Goal: Task Accomplishment & Management: Complete application form

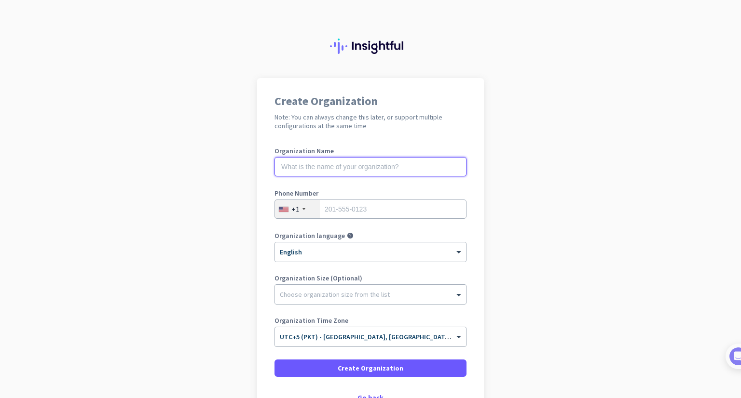
click at [339, 175] on input "text" at bounding box center [370, 166] width 192 height 19
type input "NOXARO CYBER"
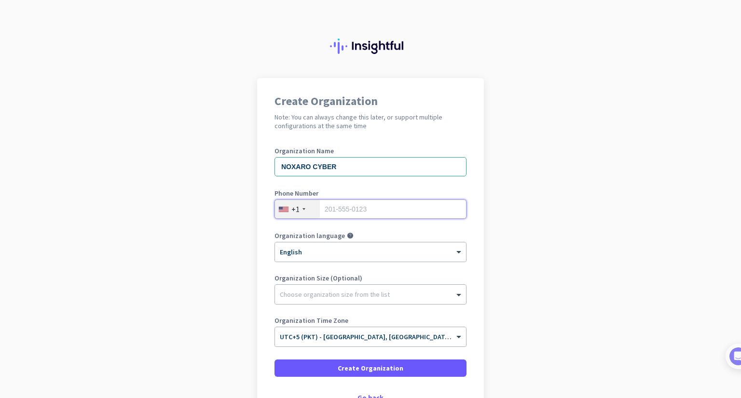
click at [349, 213] on input "tel" at bounding box center [370, 209] width 192 height 19
click at [298, 214] on div "+1" at bounding box center [297, 209] width 45 height 18
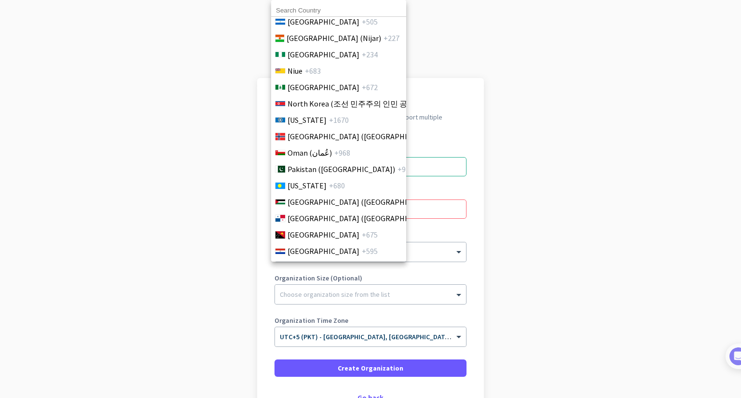
scroll to position [2628, 0]
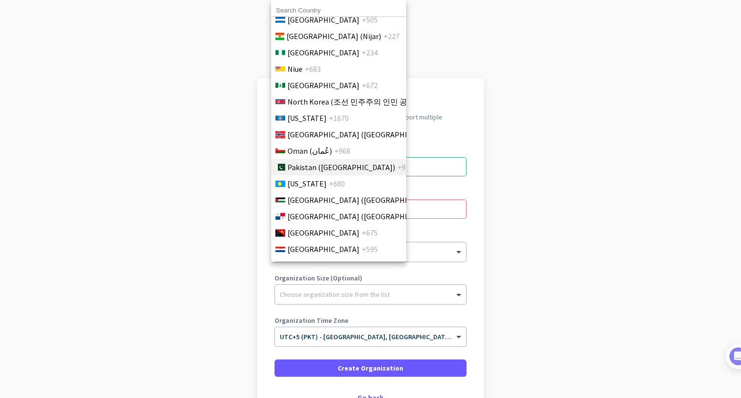
click at [329, 166] on span "Pakistan (‫[GEOGRAPHIC_DATA]‬‎)" at bounding box center [341, 168] width 108 height 12
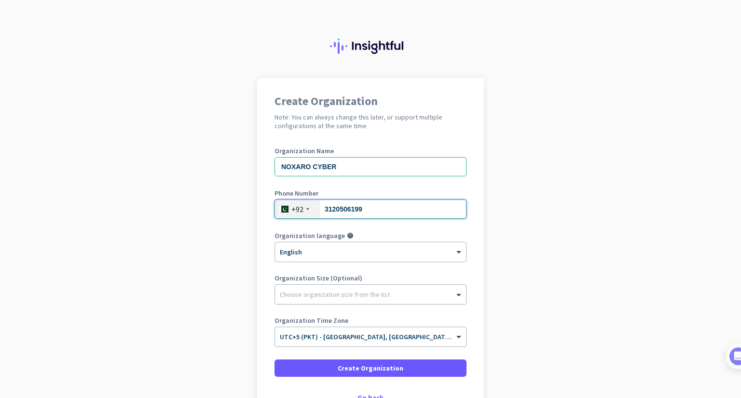
type input "3120506199"
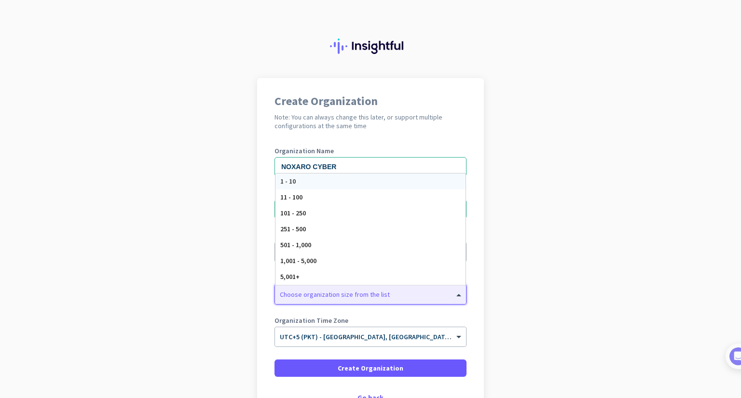
click at [328, 294] on div at bounding box center [370, 292] width 191 height 10
click at [388, 196] on div "11 - 100" at bounding box center [370, 197] width 190 height 16
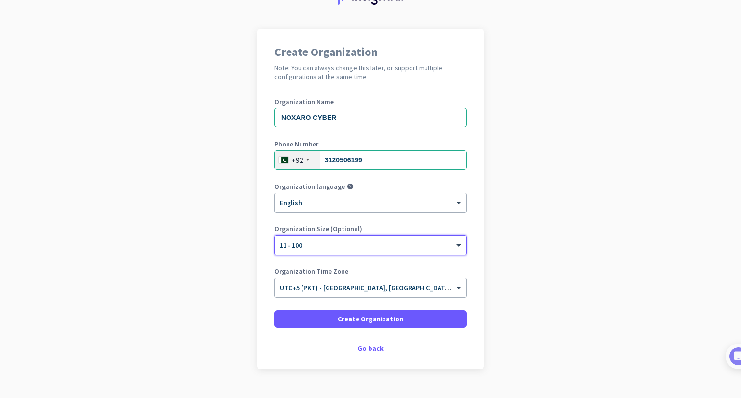
scroll to position [54, 0]
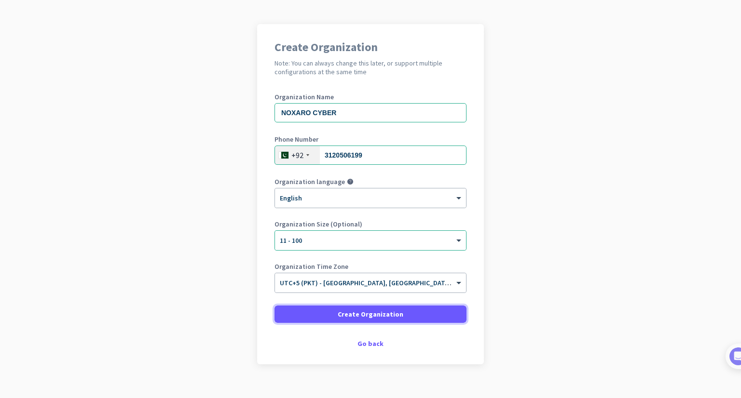
drag, startPoint x: 386, startPoint y: 315, endPoint x: 368, endPoint y: 157, distance: 158.7
click at [368, 157] on form "Organization Name NOXARO CYBER Phone Number [PHONE_NUMBER] Organization languag…" at bounding box center [370, 209] width 192 height 230
click at [378, 308] on span at bounding box center [370, 314] width 192 height 23
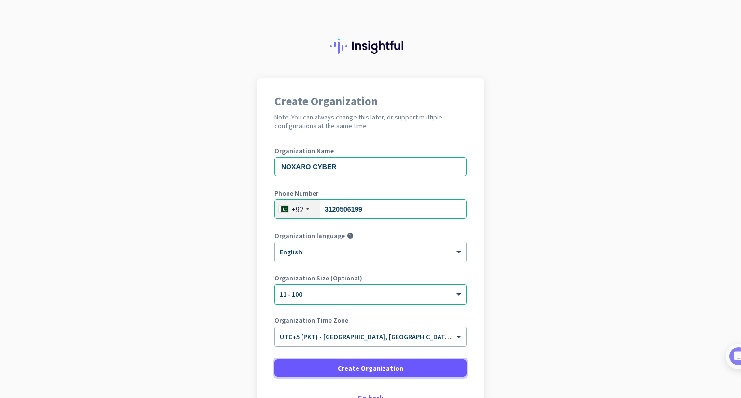
scroll to position [68, 0]
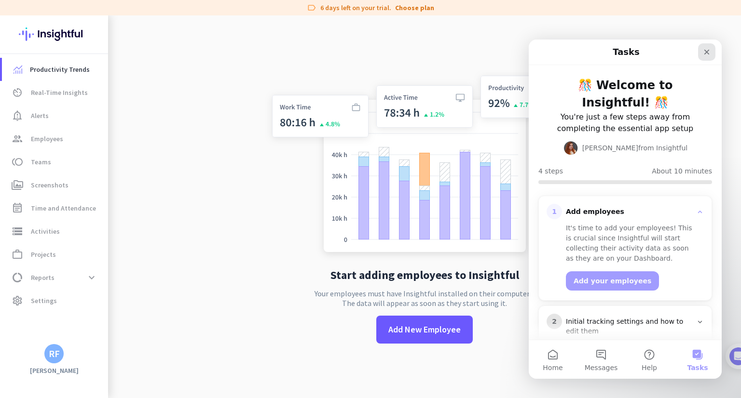
click at [703, 55] on icon "Close" at bounding box center [707, 52] width 8 height 8
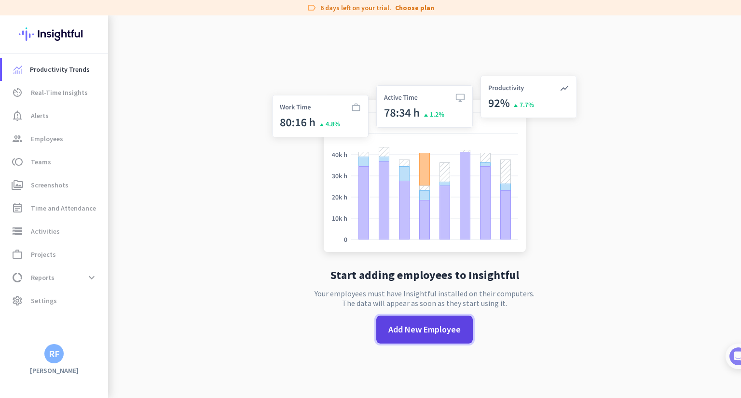
click at [424, 329] on span "Add New Employee" at bounding box center [424, 330] width 72 height 13
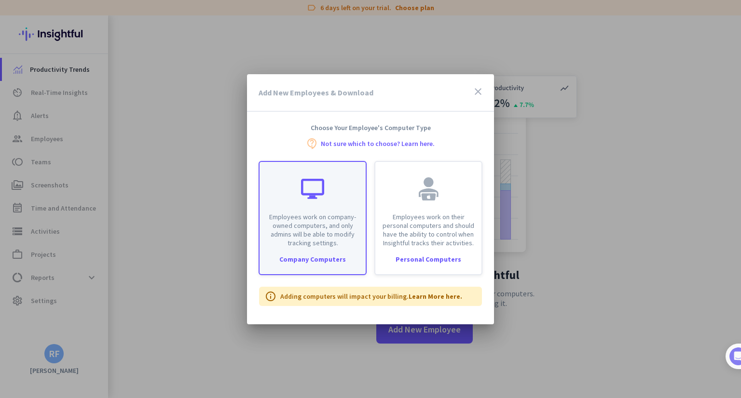
click at [334, 213] on p "Employees work on company-owned computers, and only admins will be able to modi…" at bounding box center [312, 230] width 95 height 35
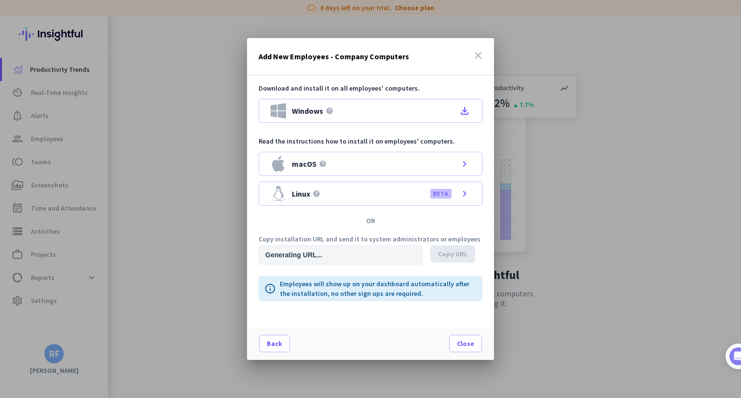
type input "[URL][DOMAIN_NAME]"
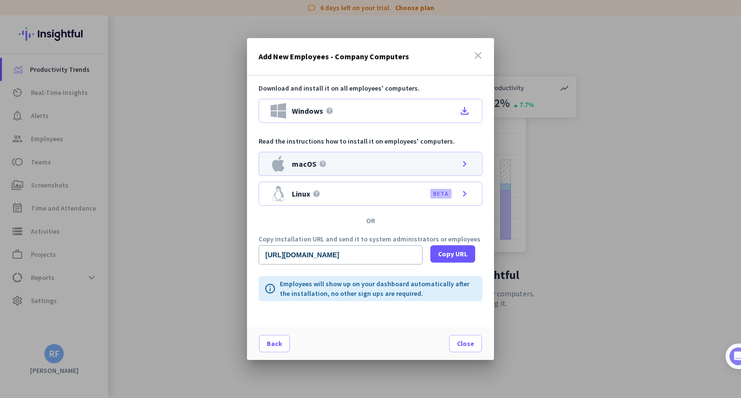
click at [407, 164] on div "macOS help chevron_right" at bounding box center [370, 164] width 224 height 24
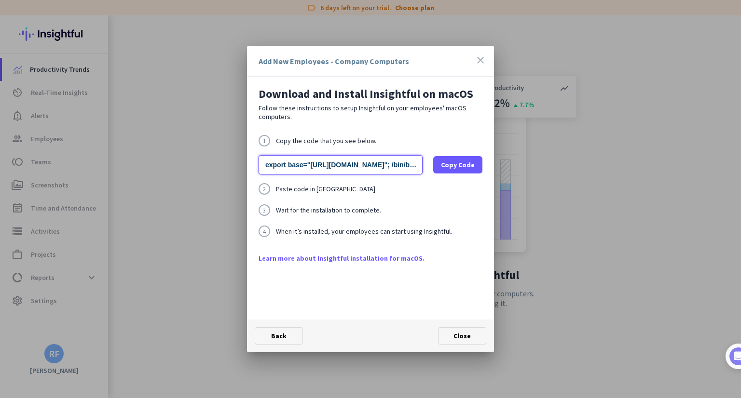
drag, startPoint x: 365, startPoint y: 159, endPoint x: 247, endPoint y: 149, distance: 118.5
click at [247, 149] on div "Download and Install Insightful on macOS Follow these instructions to setup Ins…" at bounding box center [370, 198] width 247 height 243
click at [462, 176] on span at bounding box center [457, 164] width 49 height 23
click at [346, 258] on link "Learn more about Insightful installation for macOS." at bounding box center [370, 259] width 224 height 10
click at [462, 335] on span "Close" at bounding box center [461, 336] width 17 height 9
